Goal: Task Accomplishment & Management: Use online tool/utility

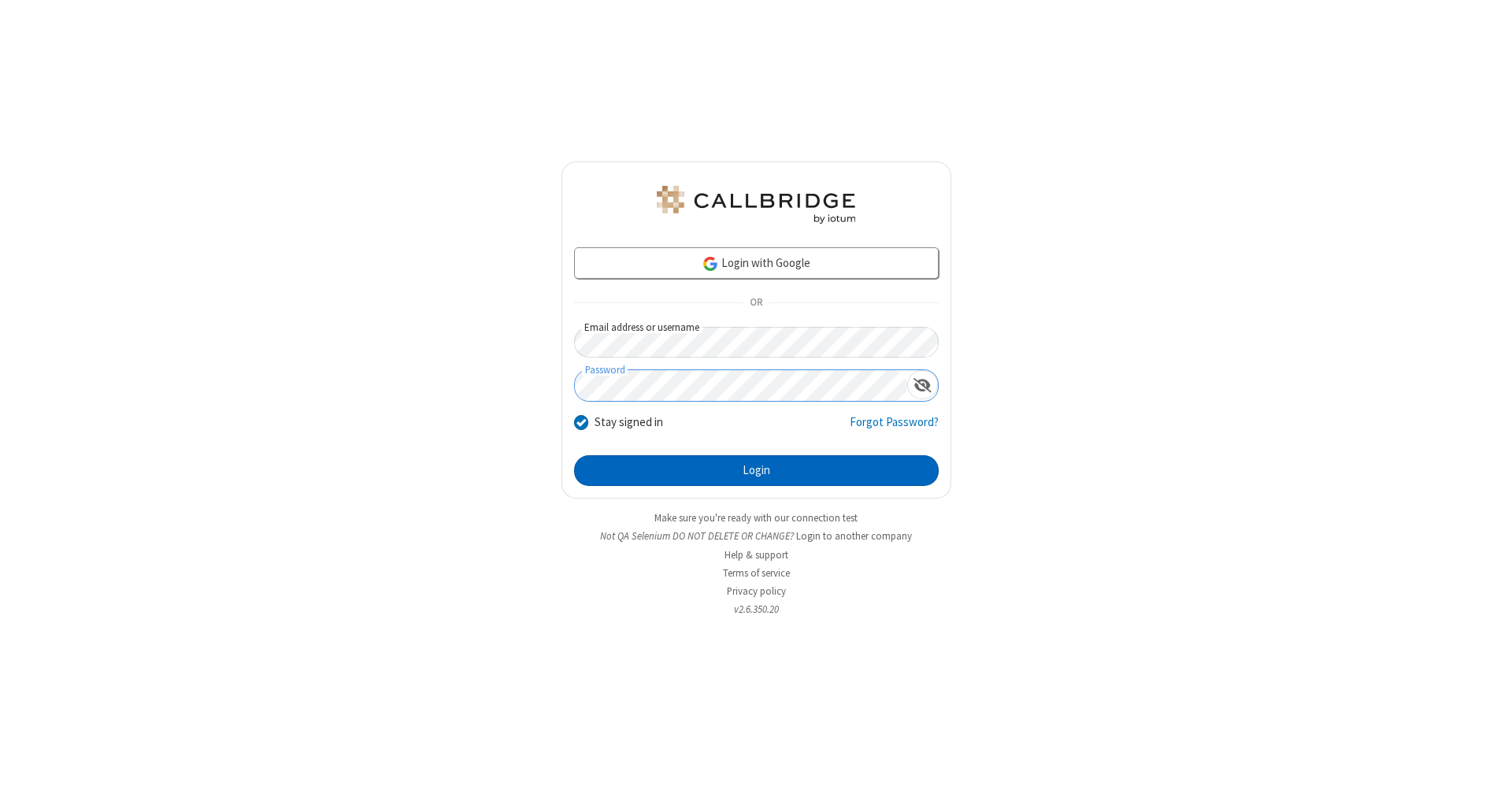
click at [756, 471] on button "Login" at bounding box center [756, 471] width 365 height 32
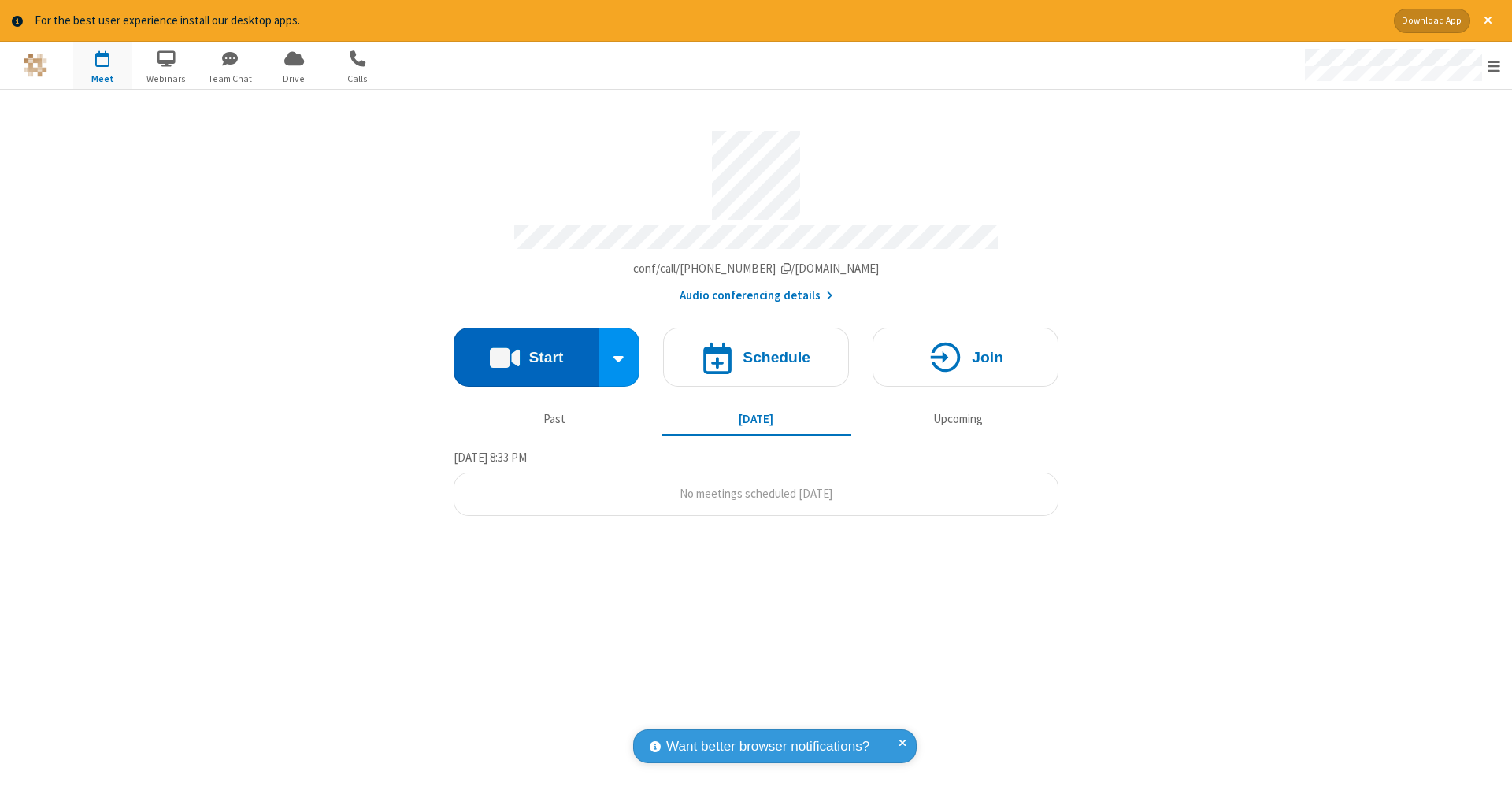
click at [526, 349] on button "Start" at bounding box center [527, 357] width 146 height 59
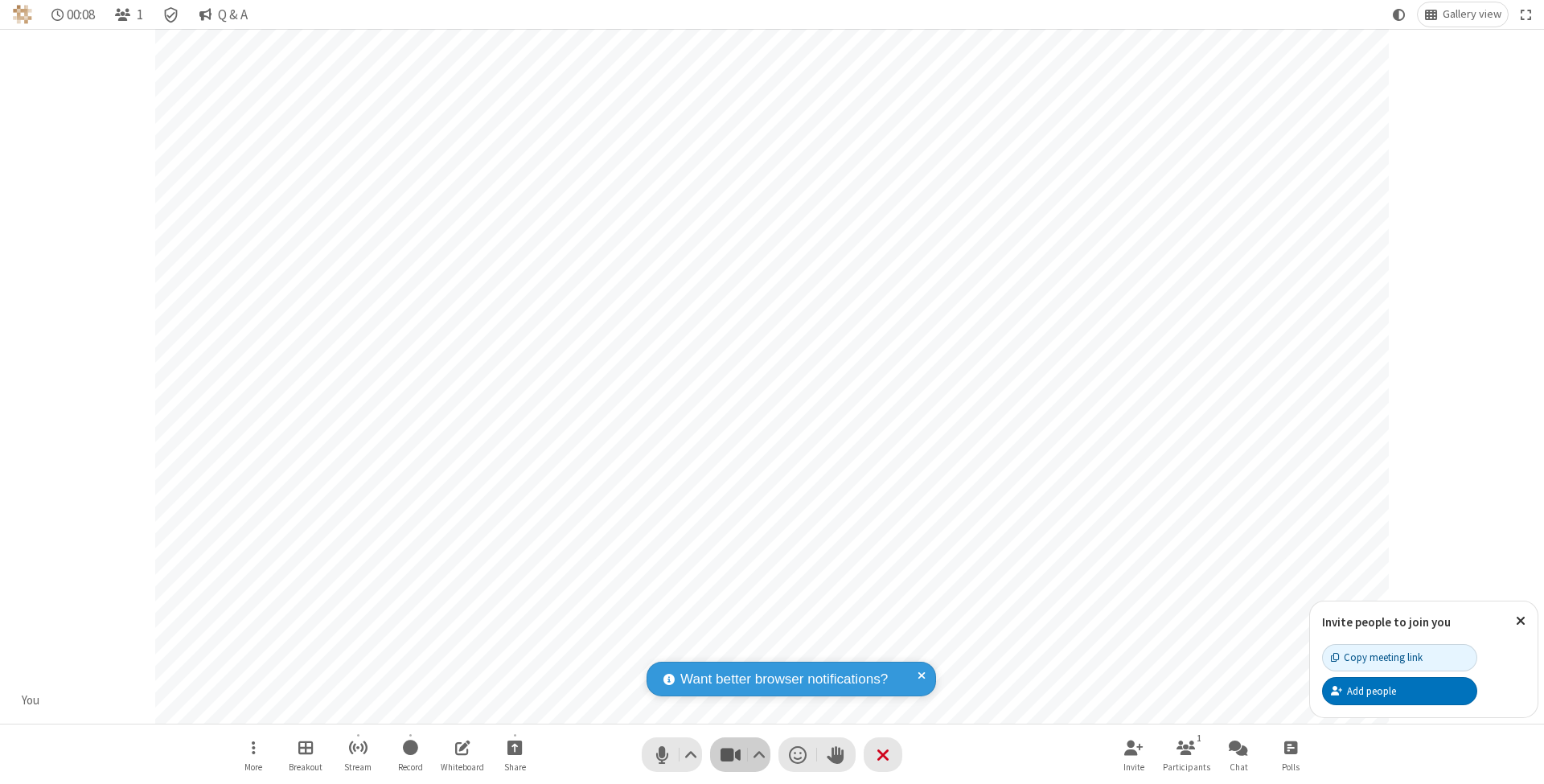
click at [730, 754] on span "Stop video (⌘+Shift+V)" at bounding box center [730, 755] width 24 height 23
click at [730, 754] on span "Start video (⌘+Shift+V)" at bounding box center [730, 755] width 24 height 23
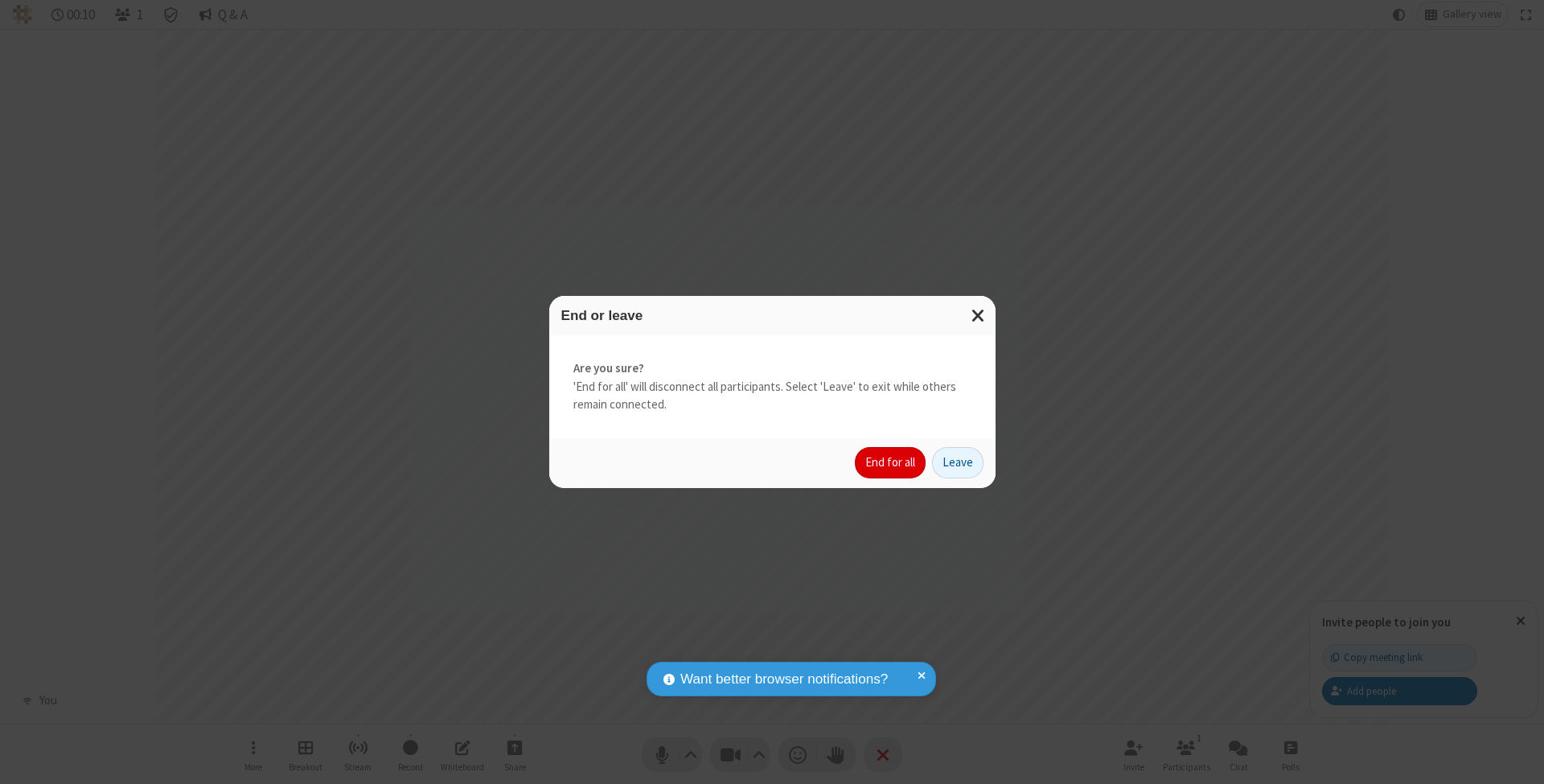
click at [891, 462] on button "End for all" at bounding box center [890, 463] width 71 height 33
